Goal: Find specific page/section: Find specific page/section

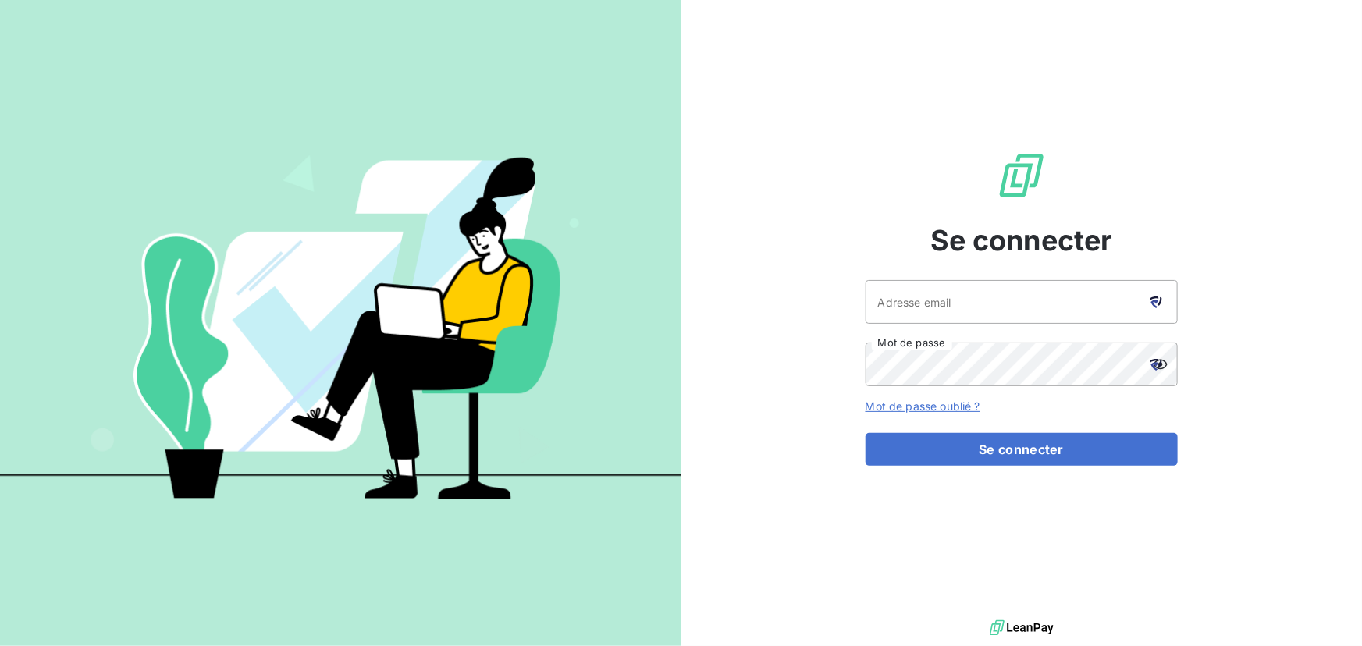
click at [1156, 304] on icon at bounding box center [1157, 303] width 12 height 12
click at [1155, 297] on icon at bounding box center [1155, 299] width 9 height 4
type input "[EMAIL_ADDRESS][DOMAIN_NAME]"
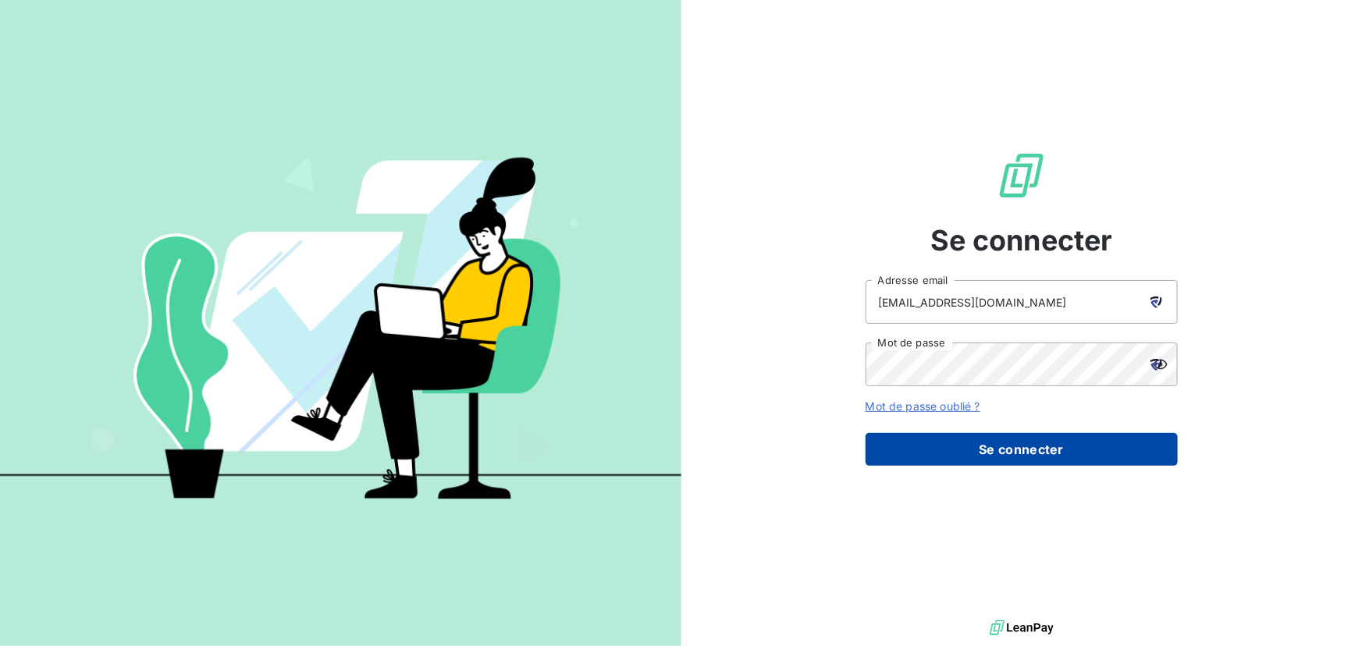
click at [978, 452] on button "Se connecter" at bounding box center [1022, 449] width 312 height 33
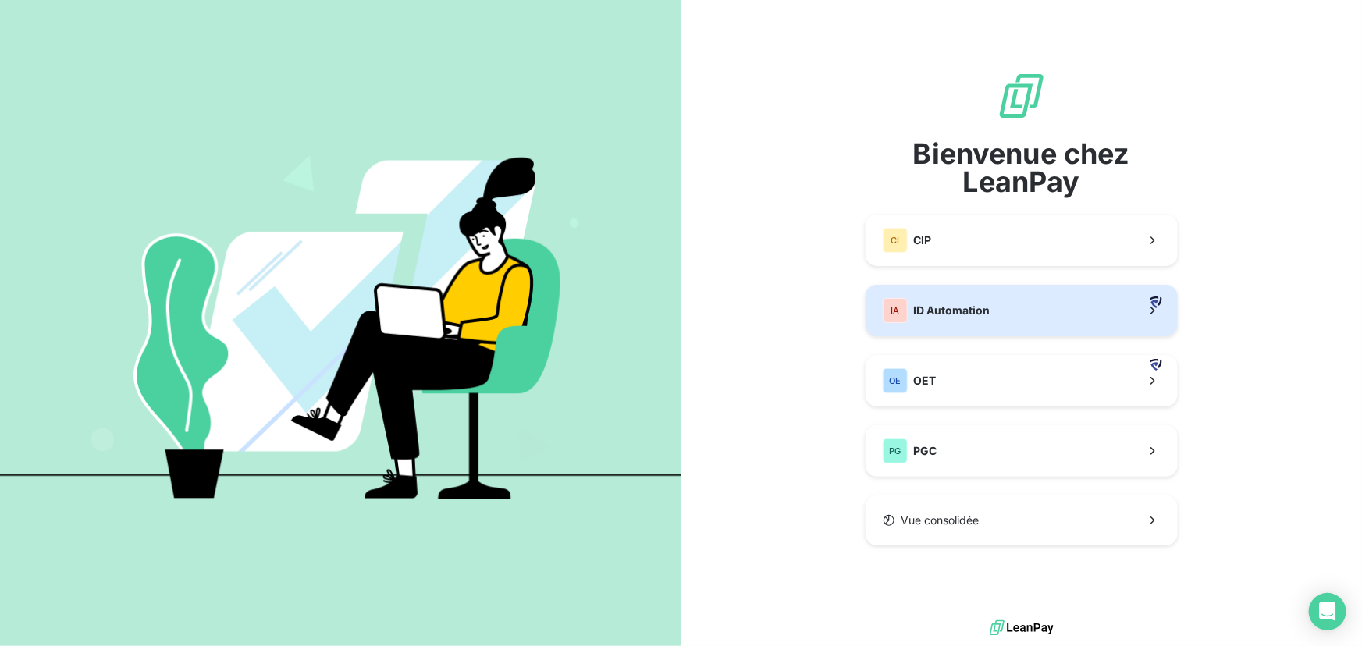
click at [1034, 303] on button "IA ID Automation" at bounding box center [1022, 311] width 312 height 52
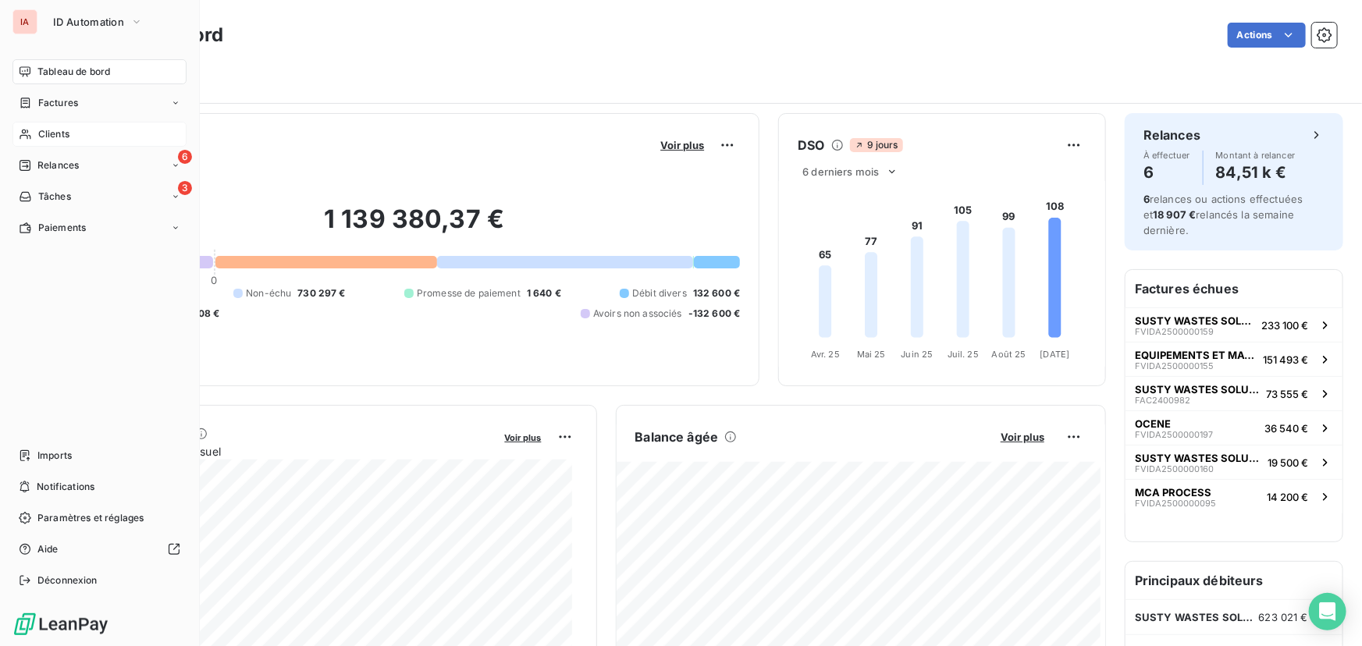
click at [41, 136] on span "Clients" at bounding box center [53, 134] width 31 height 14
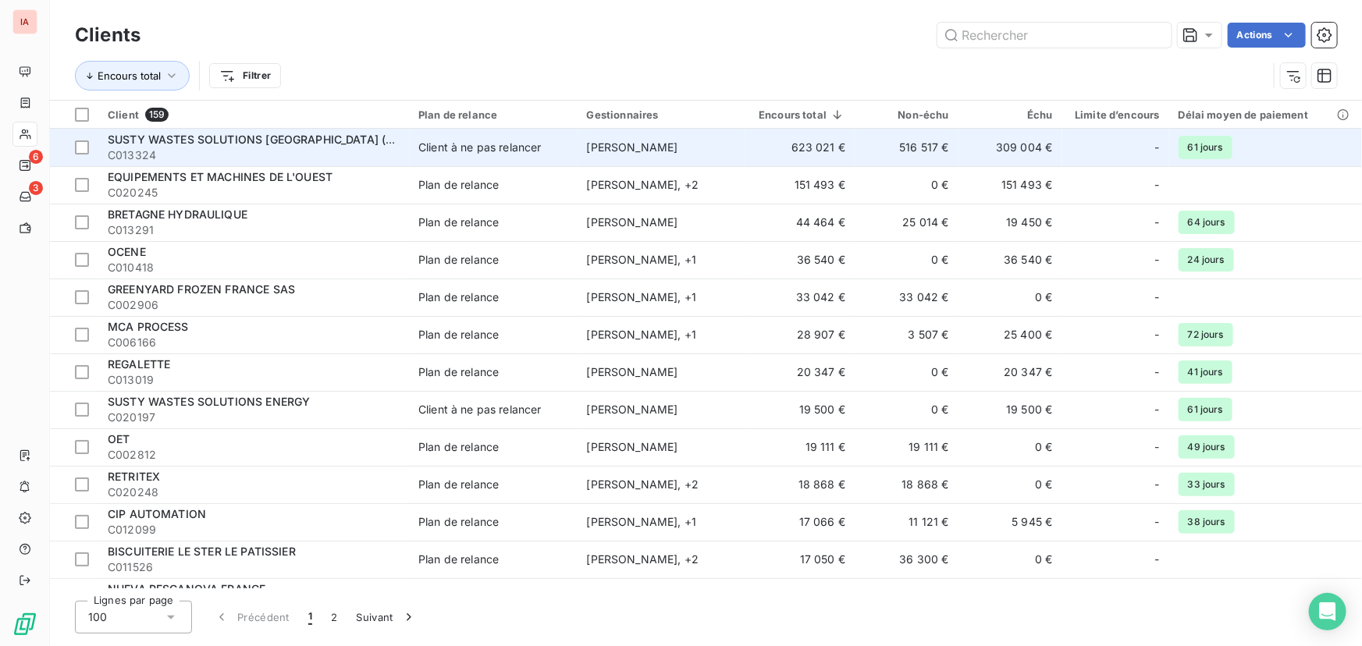
click at [505, 148] on div "Client à ne pas relancer" at bounding box center [479, 148] width 123 height 16
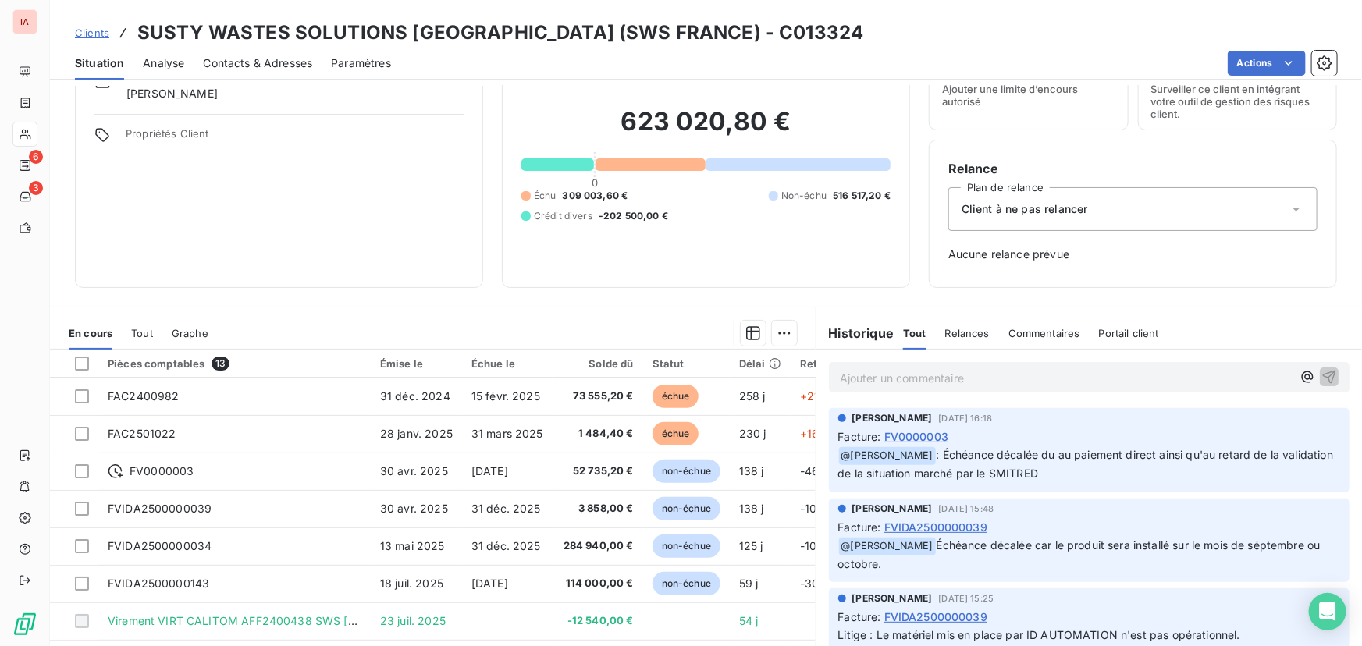
scroll to position [123, 0]
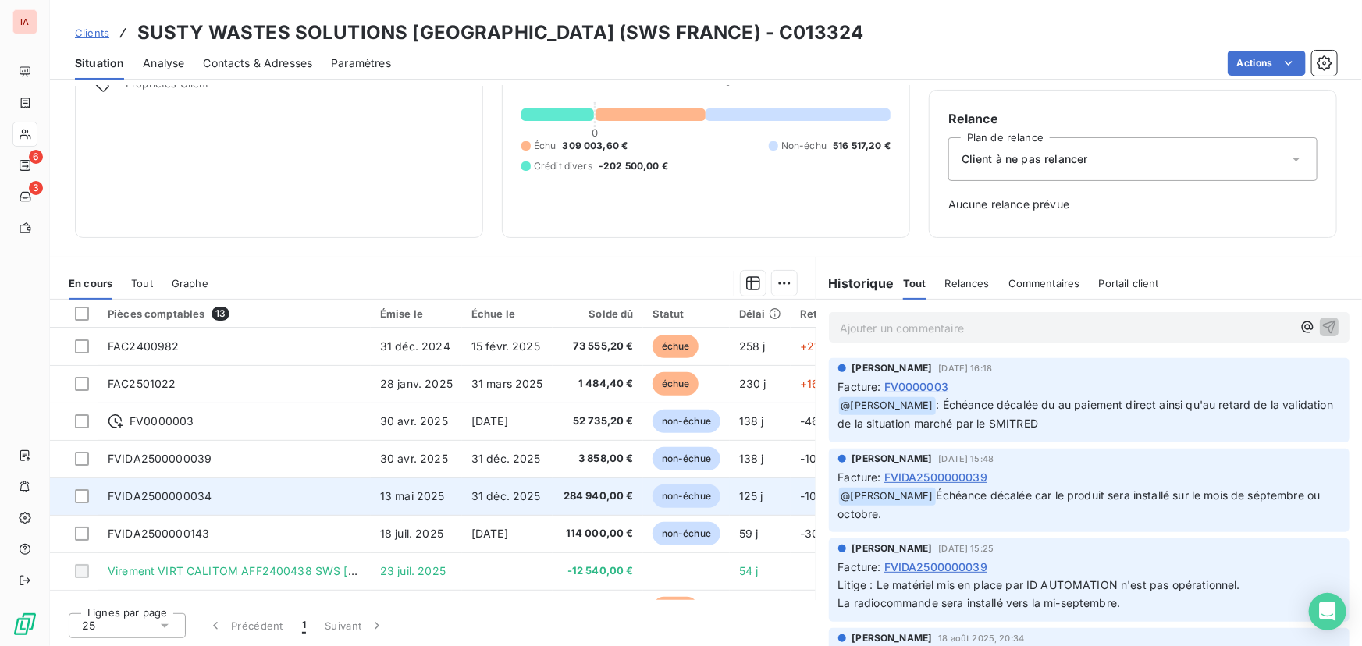
click at [498, 496] on span "31 déc. 2025" at bounding box center [506, 496] width 69 height 13
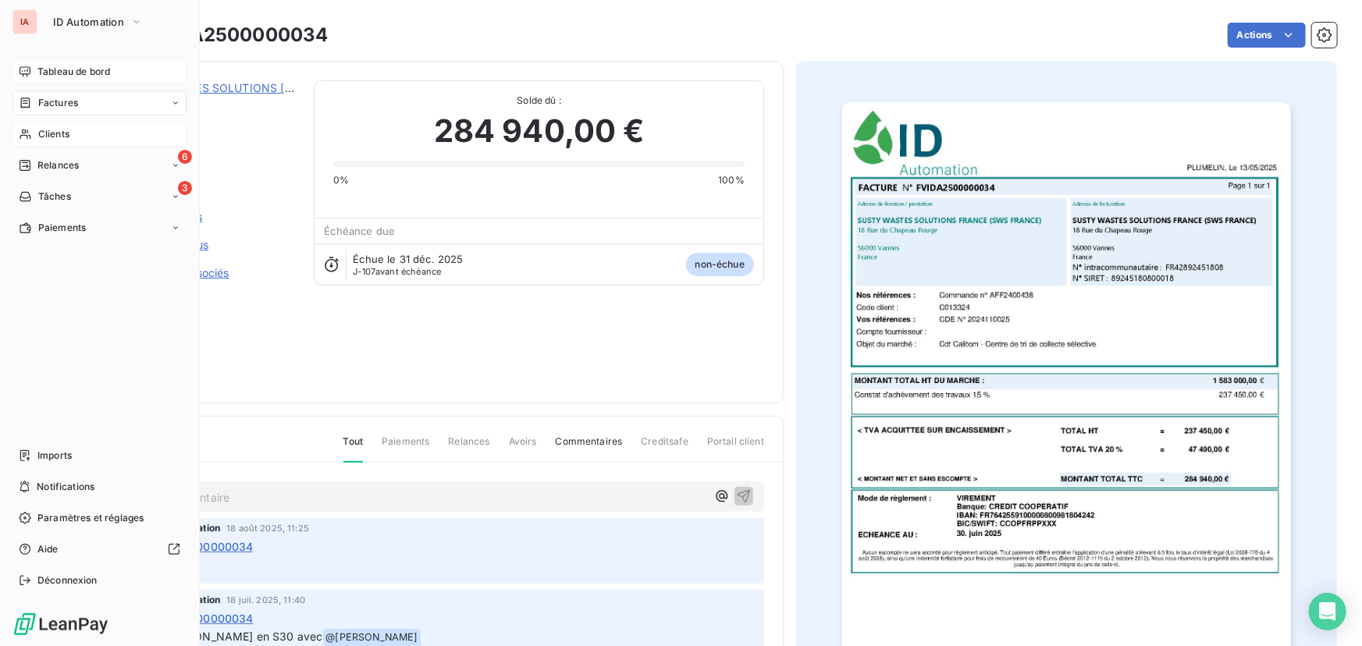
click at [70, 69] on span "Tableau de bord" at bounding box center [73, 72] width 73 height 14
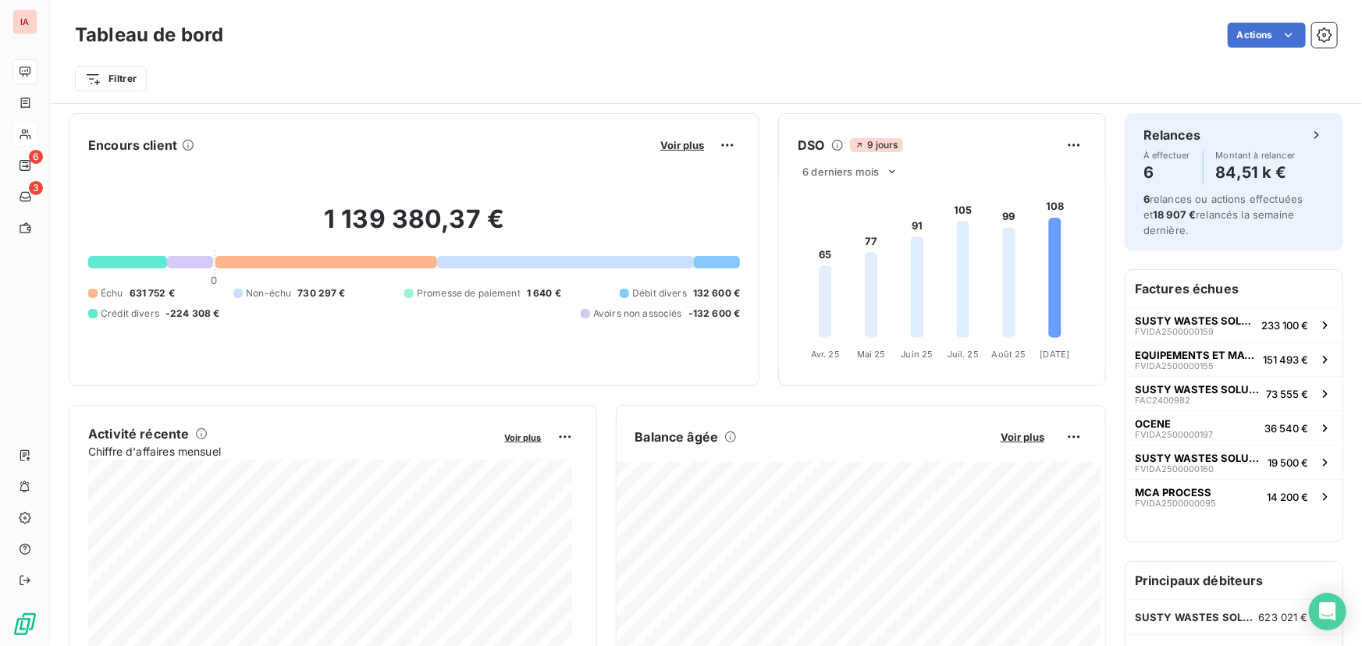
scroll to position [71, 0]
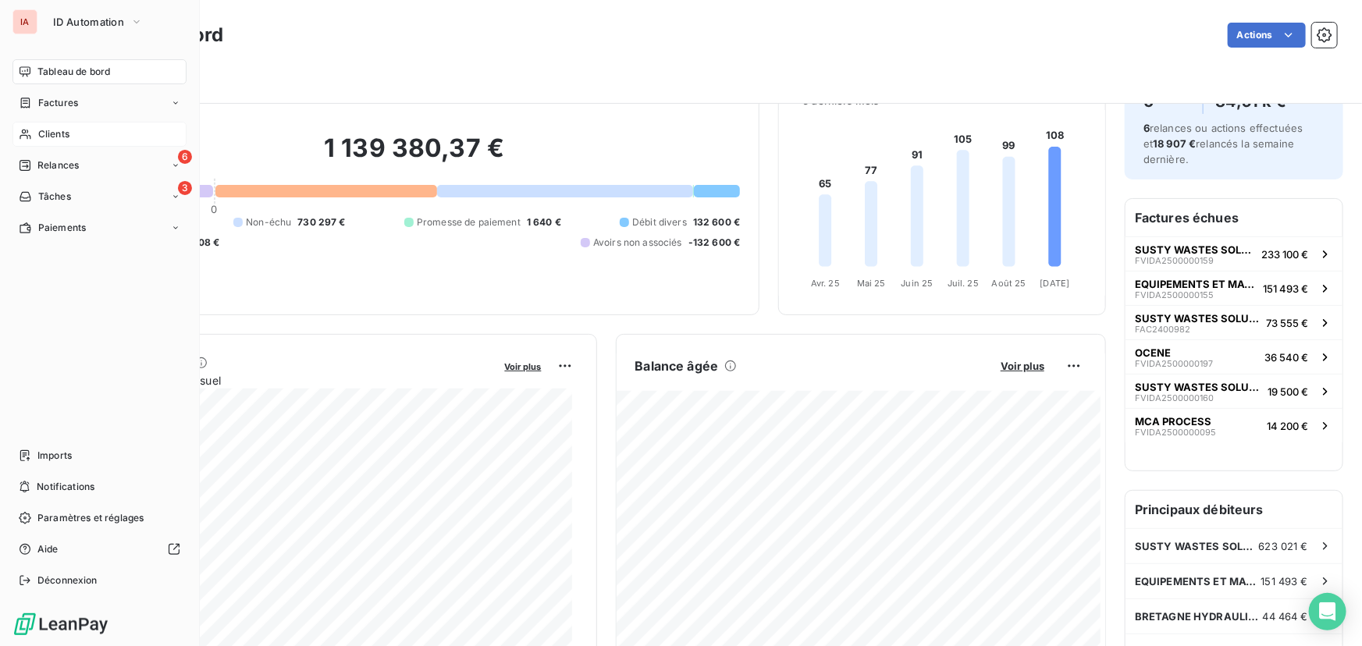
click at [39, 129] on span "Clients" at bounding box center [53, 134] width 31 height 14
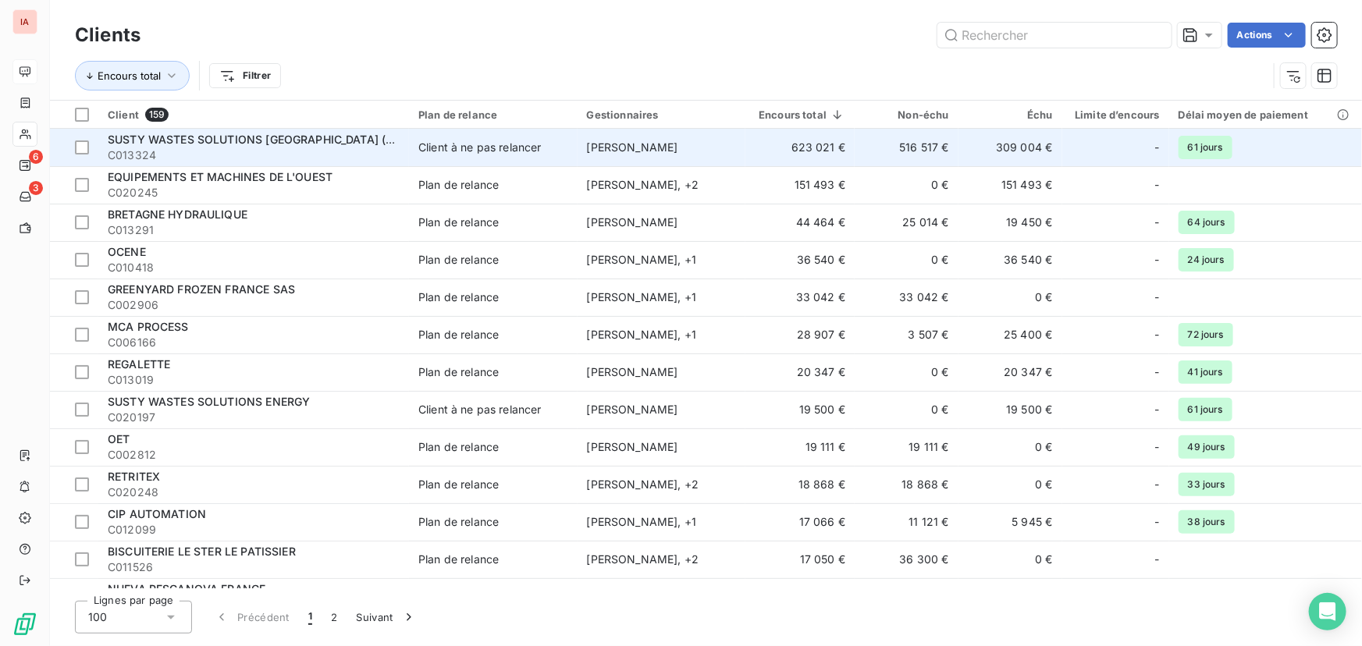
click at [219, 138] on span "SUSTY WASTES SOLUTIONS [GEOGRAPHIC_DATA] (SWS FRANCE)" at bounding box center [285, 139] width 355 height 13
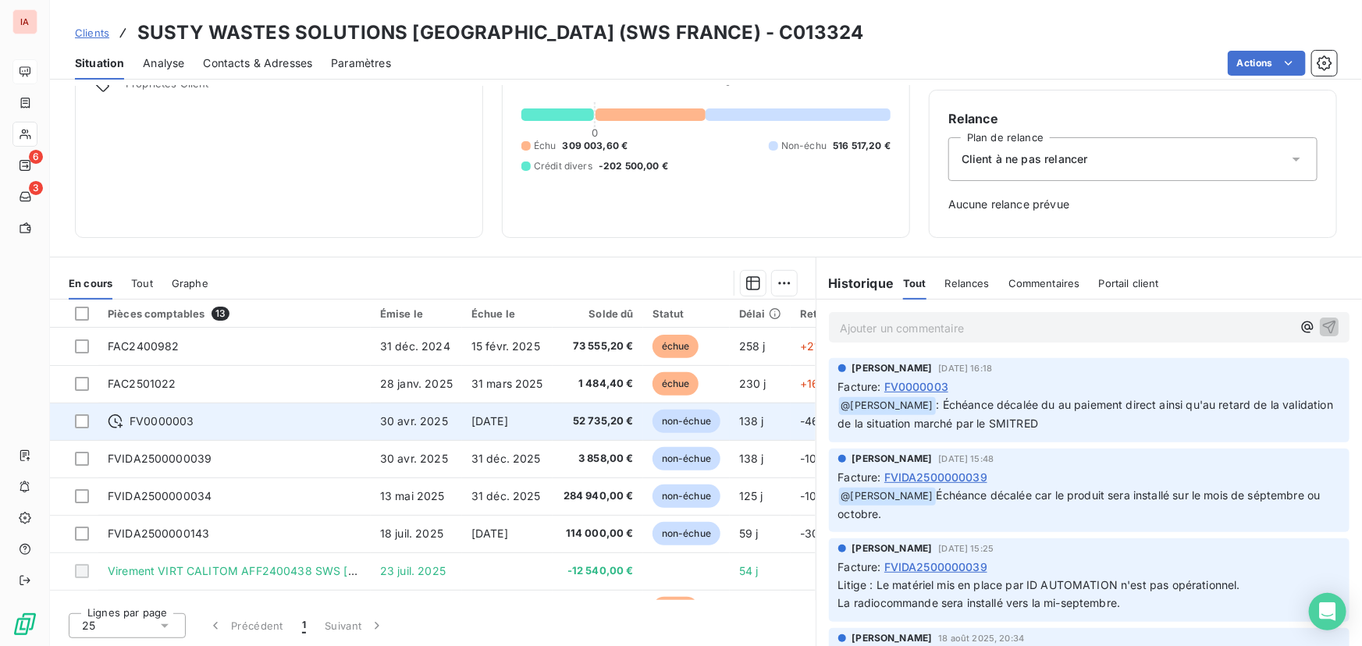
click at [597, 420] on span "52 735,20 €" at bounding box center [598, 422] width 72 height 16
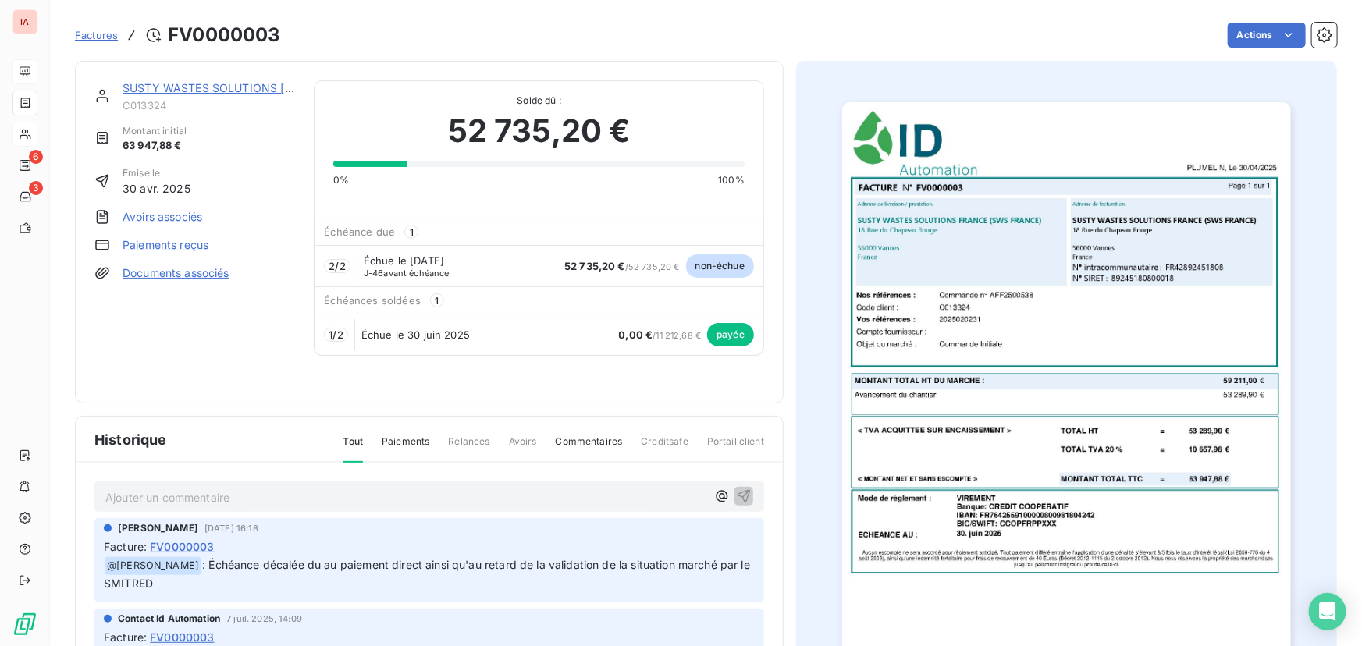
click at [172, 352] on div "SUSTY WASTES SOLUTIONS [GEOGRAPHIC_DATA] (SWS [GEOGRAPHIC_DATA]) C013324 Montan…" at bounding box center [194, 232] width 201 height 304
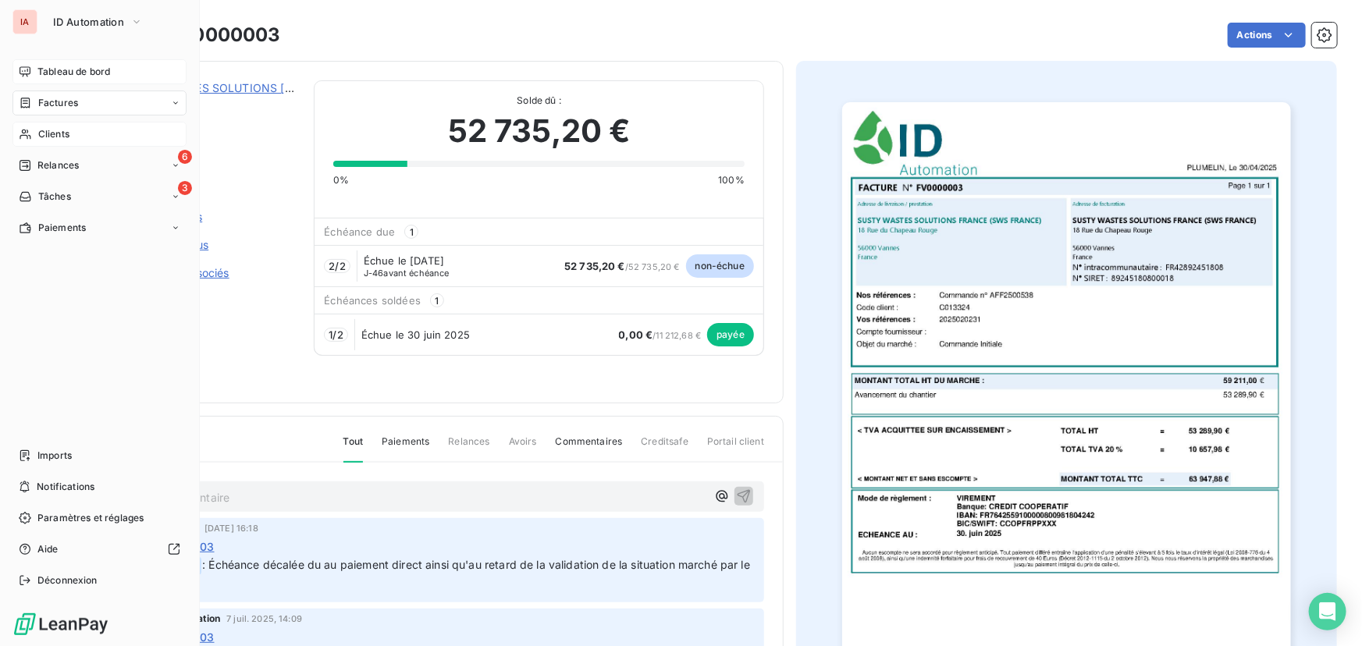
click at [56, 130] on span "Clients" at bounding box center [53, 134] width 31 height 14
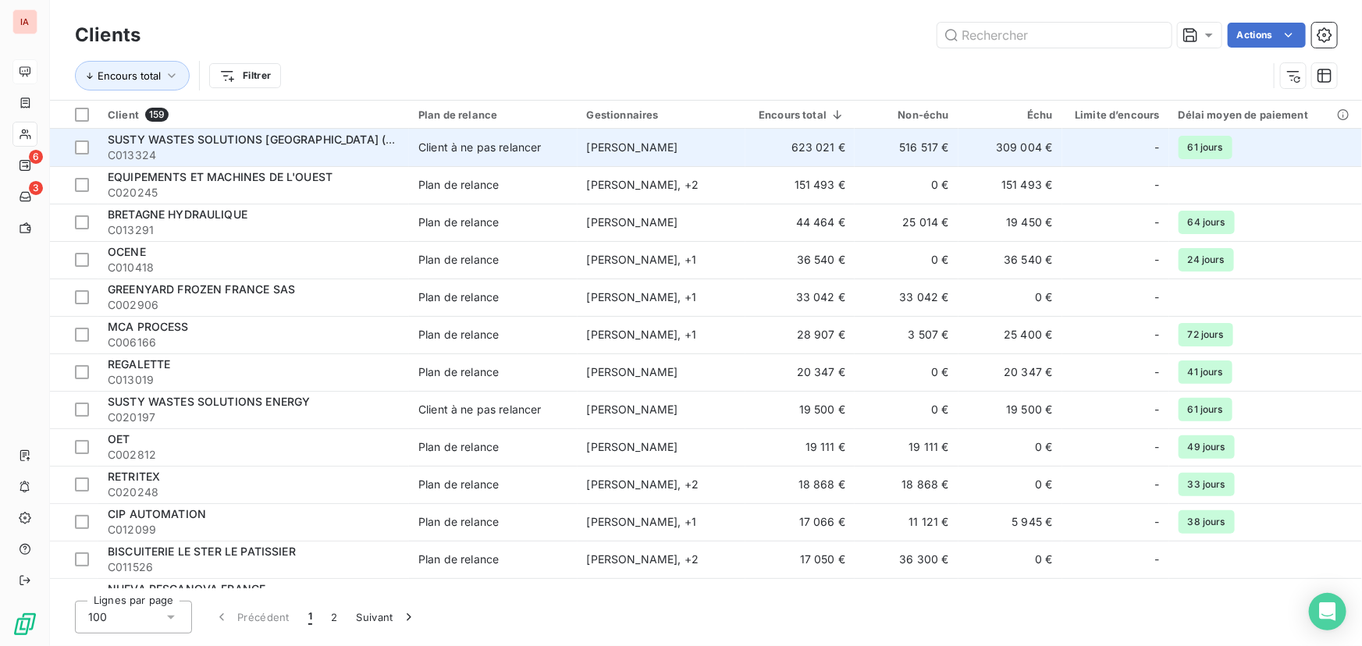
click at [304, 132] on div "SUSTY WASTES SOLUTIONS [GEOGRAPHIC_DATA] (SWS FRANCE)" at bounding box center [254, 140] width 292 height 16
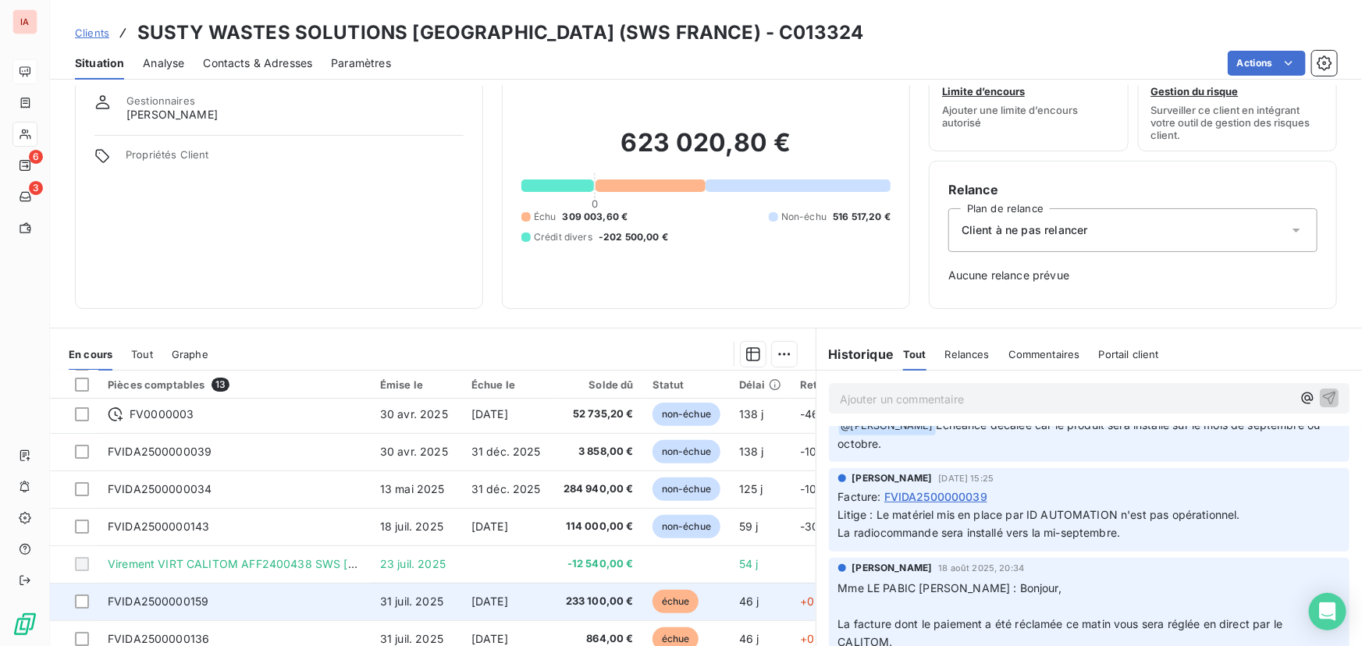
scroll to position [7, 0]
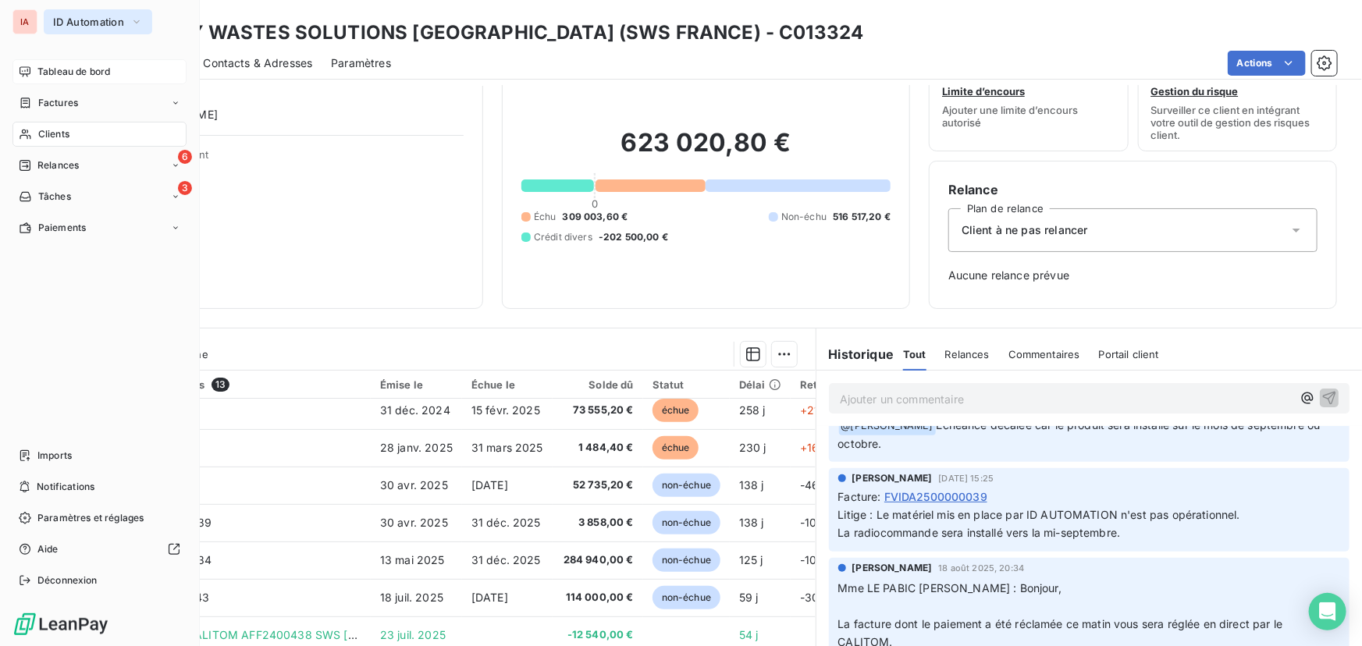
click at [71, 20] on span "ID Automation" at bounding box center [88, 22] width 71 height 12
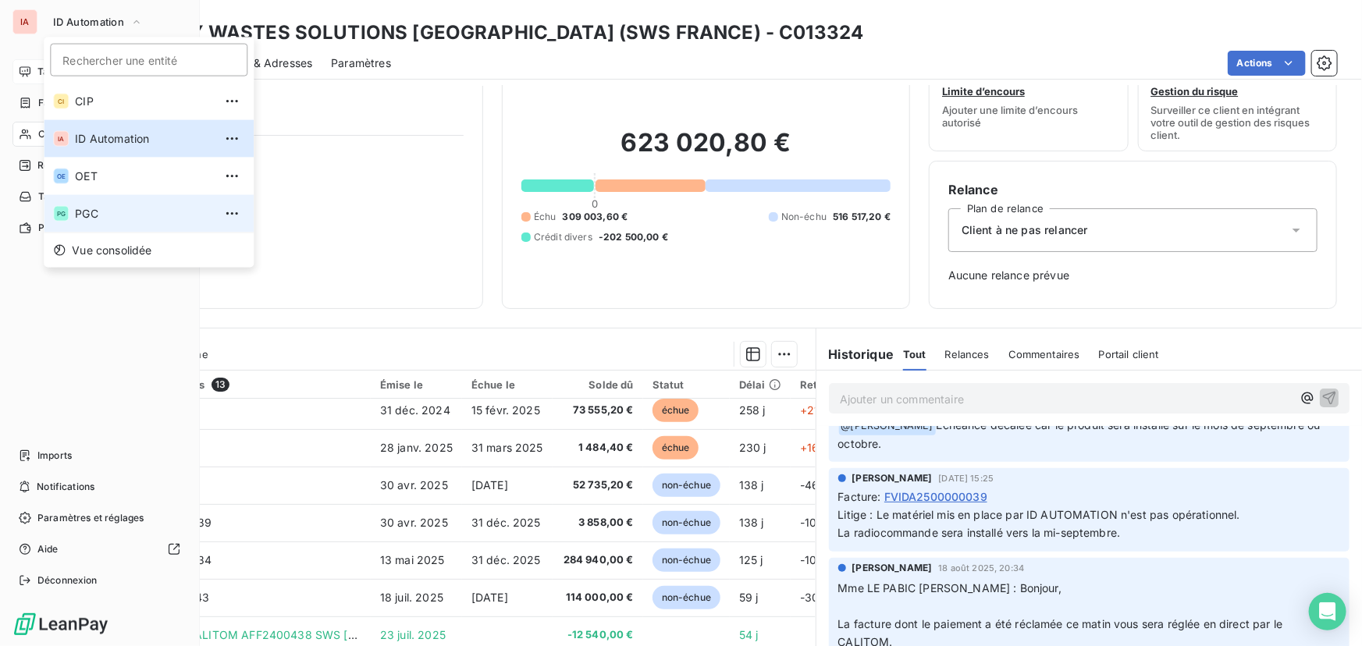
click at [84, 215] on span "PGC" at bounding box center [144, 214] width 138 height 16
